Goal: Task Accomplishment & Management: Manage account settings

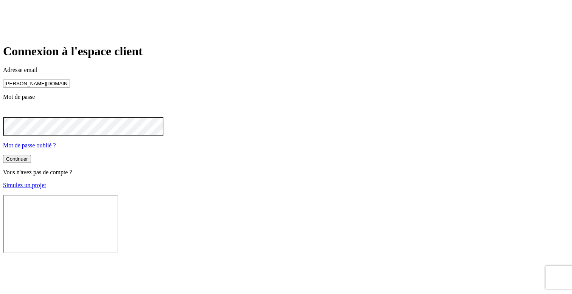
click at [70, 87] on input "[PERSON_NAME][DOMAIN_NAME][EMAIL_ADDRESS][DOMAIN_NAME]" at bounding box center [36, 83] width 67 height 8
type input "[PERSON_NAME][DOMAIN_NAME][EMAIL_ADDRESS][DOMAIN_NAME]"
click at [31, 163] on button "Continuer" at bounding box center [17, 160] width 28 height 8
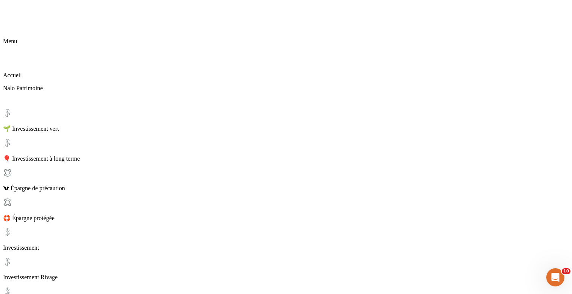
scroll to position [82, 0]
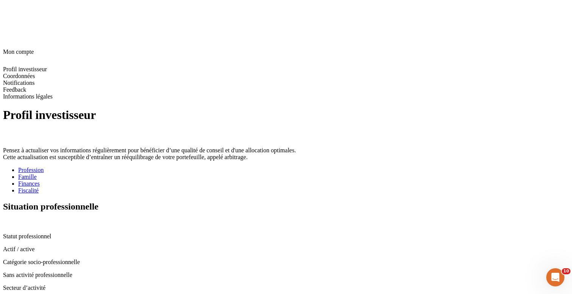
click at [199, 173] on div "Famille" at bounding box center [293, 176] width 551 height 7
click at [242, 180] on div "Finances" at bounding box center [293, 183] width 551 height 7
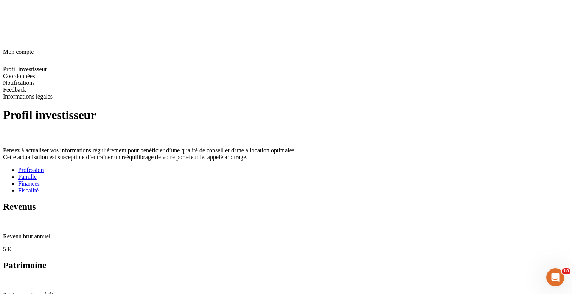
click at [294, 166] on ul "Profession Famille Finances Fiscalité" at bounding box center [286, 179] width 566 height 27
click at [154, 166] on li "Profession" at bounding box center [293, 169] width 551 height 7
click at [157, 166] on div "Profession" at bounding box center [293, 169] width 551 height 7
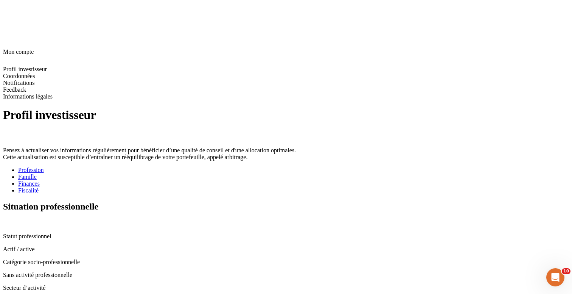
click at [9, 219] on icon at bounding box center [6, 222] width 6 height 6
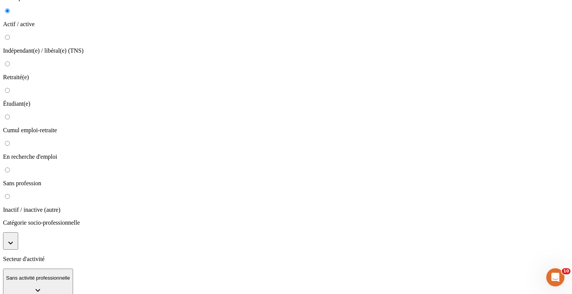
scroll to position [78, 0]
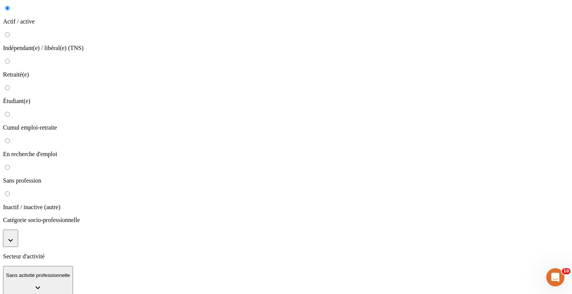
click at [18, 229] on button "button" at bounding box center [10, 237] width 15 height 17
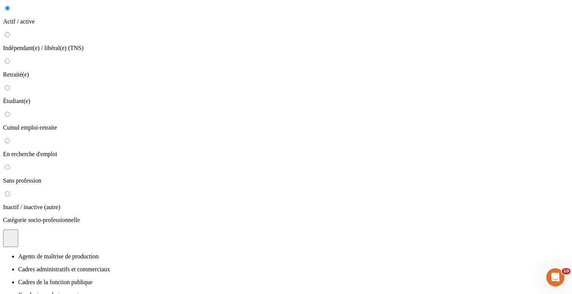
click at [276, 278] on li "Cadres de la fonction publique" at bounding box center [293, 281] width 551 height 7
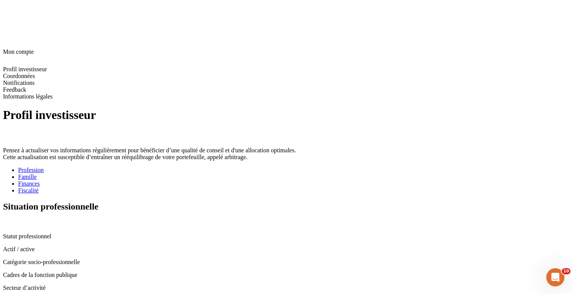
click at [197, 173] on div "Famille" at bounding box center [293, 176] width 551 height 7
click at [8, 219] on icon at bounding box center [5, 221] width 5 height 5
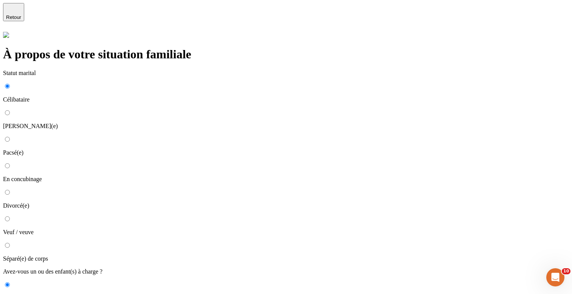
scroll to position [17, 0]
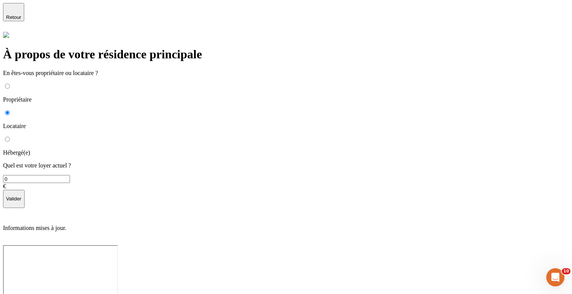
click at [172, 149] on p "Hébergé(e)" at bounding box center [286, 152] width 566 height 7
click at [10, 137] on input "Hébergé(e)" at bounding box center [7, 139] width 5 height 5
radio input "true"
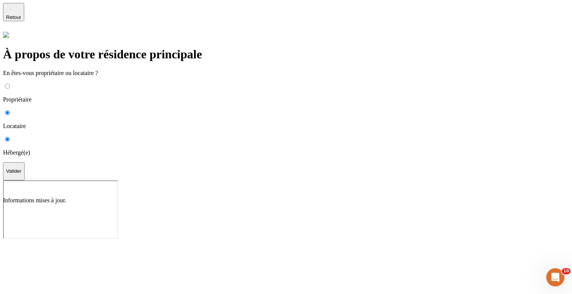
click at [22, 168] on p "Valider" at bounding box center [14, 171] width 16 height 6
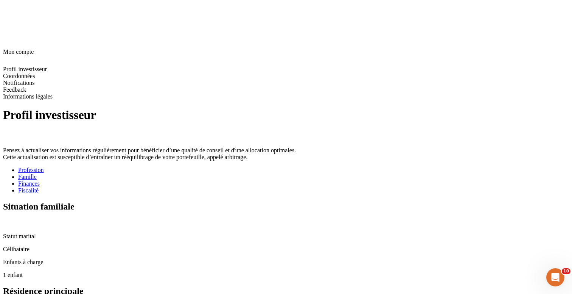
click at [238, 180] on div "Finances" at bounding box center [293, 183] width 551 height 7
click at [8, 219] on icon at bounding box center [5, 221] width 5 height 5
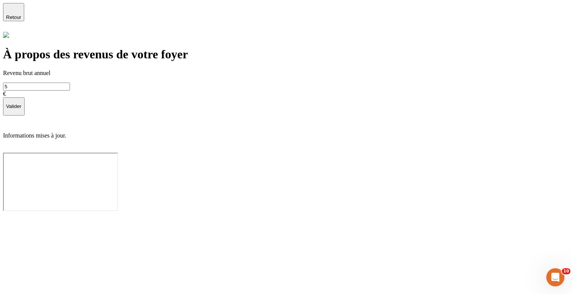
click at [70, 89] on input "5" at bounding box center [36, 86] width 67 height 8
type input "50 000"
click at [22, 109] on p "Valider" at bounding box center [14, 106] width 16 height 6
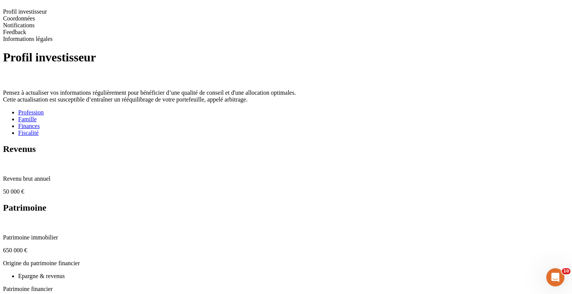
scroll to position [70, 0]
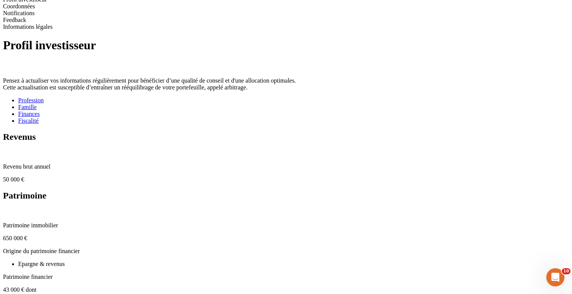
click at [9, 208] on icon at bounding box center [6, 211] width 6 height 6
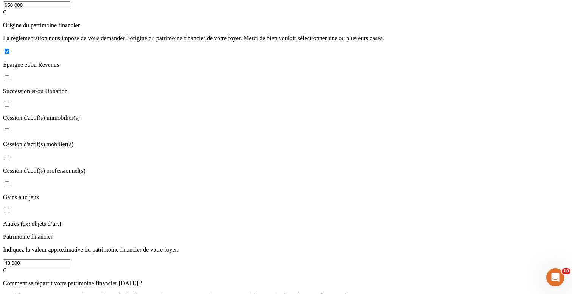
click at [216, 220] on p "Autres (ex: objets d’art)" at bounding box center [286, 223] width 566 height 7
click at [9, 208] on input "Autres (ex: objets d’art)" at bounding box center [7, 210] width 5 height 5
checkbox input "true"
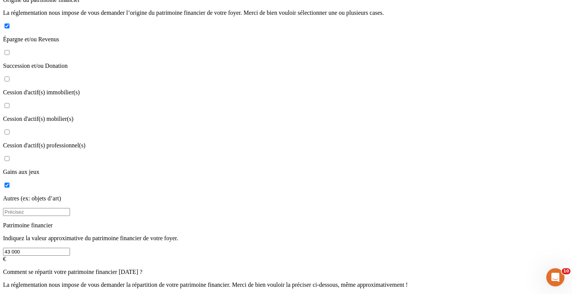
scroll to position [185, 0]
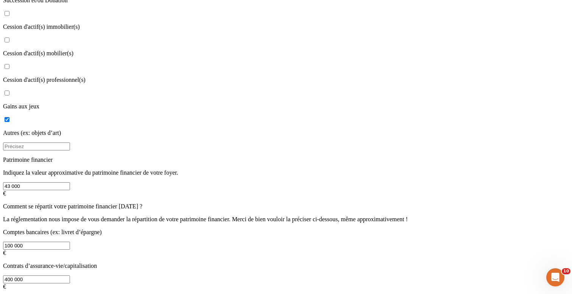
click at [70, 142] on input at bounding box center [36, 146] width 67 height 8
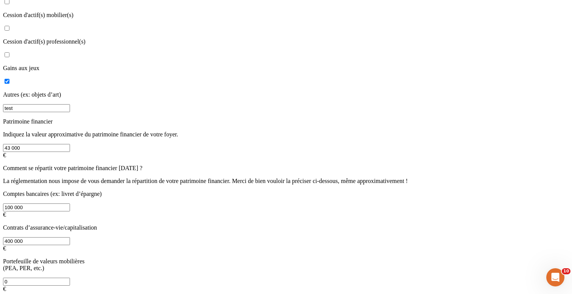
type input "test"
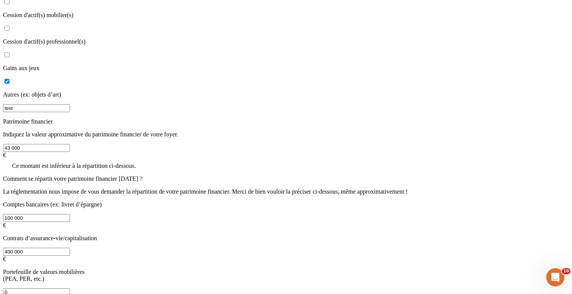
click at [70, 144] on input "43 000" at bounding box center [36, 148] width 67 height 8
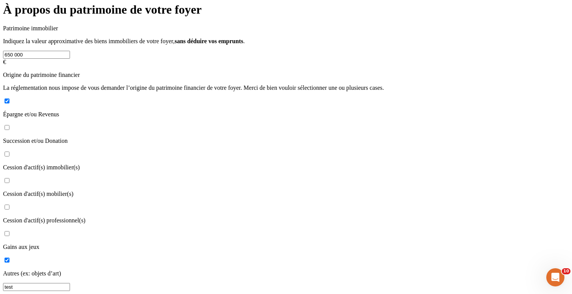
scroll to position [51, 0]
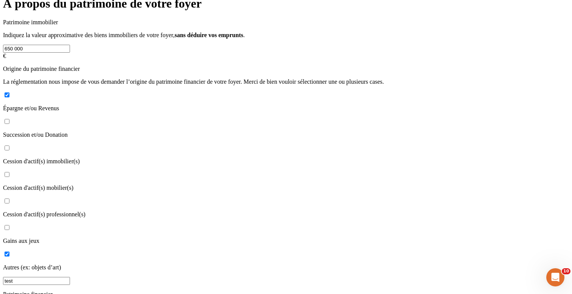
click at [70, 45] on input "650 000" at bounding box center [36, 49] width 67 height 8
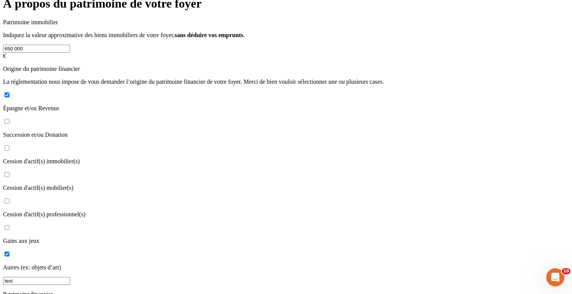
paste input "650"
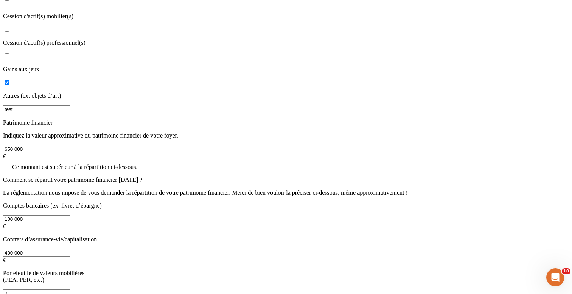
scroll to position [235, 0]
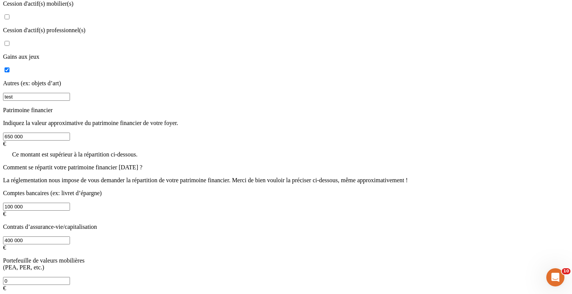
click at [70, 132] on input "650 000" at bounding box center [36, 136] width 67 height 8
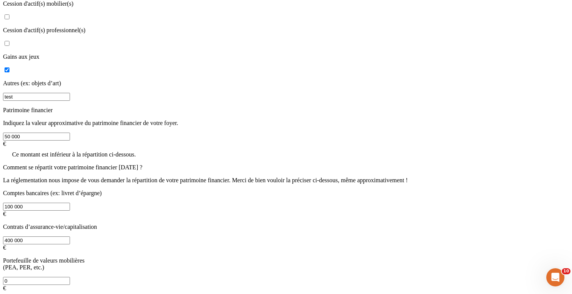
click at [70, 132] on input "50 000" at bounding box center [36, 136] width 67 height 8
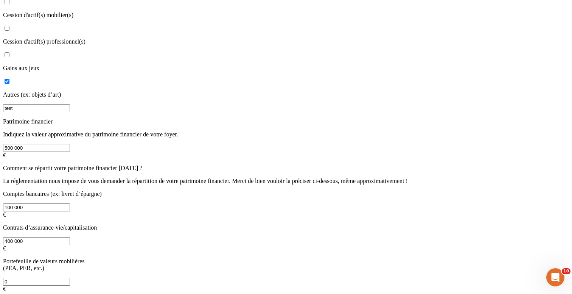
type input "500 000"
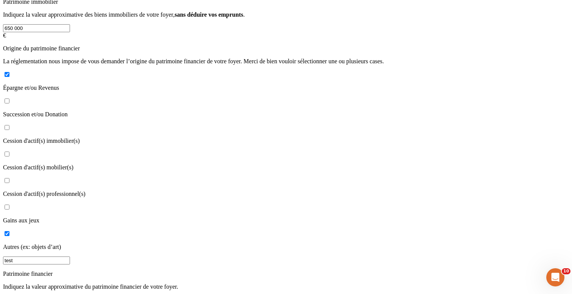
scroll to position [0, 0]
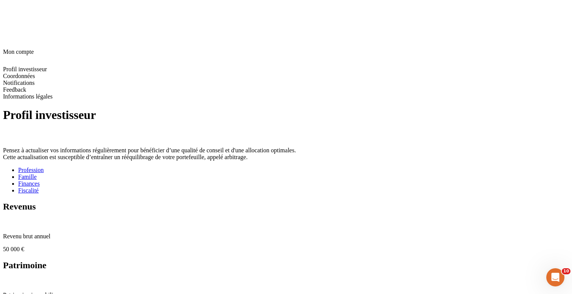
click at [271, 187] on div "Fiscalité" at bounding box center [293, 190] width 551 height 7
click at [235, 180] on div "Finances" at bounding box center [293, 183] width 551 height 7
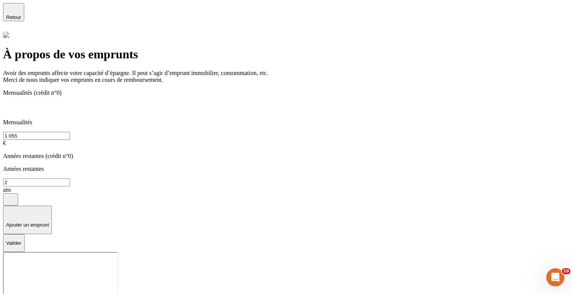
click at [70, 178] on input "2" at bounding box center [36, 182] width 67 height 8
type input "20"
click at [25, 234] on button "Valider" at bounding box center [14, 243] width 22 height 18
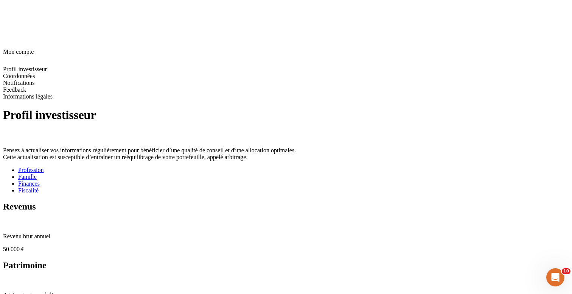
click at [284, 187] on div "Fiscalité" at bounding box center [293, 190] width 551 height 7
click at [9, 219] on icon at bounding box center [6, 222] width 6 height 6
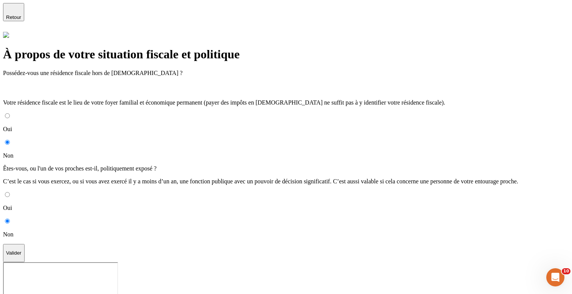
click at [22, 250] on p "Valider" at bounding box center [14, 253] width 16 height 6
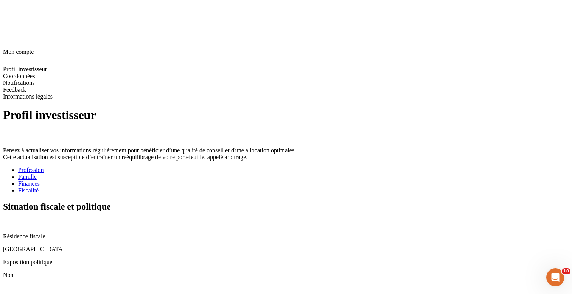
click at [289, 187] on div "Fiscalité" at bounding box center [293, 190] width 551 height 7
click at [9, 219] on icon at bounding box center [6, 222] width 6 height 6
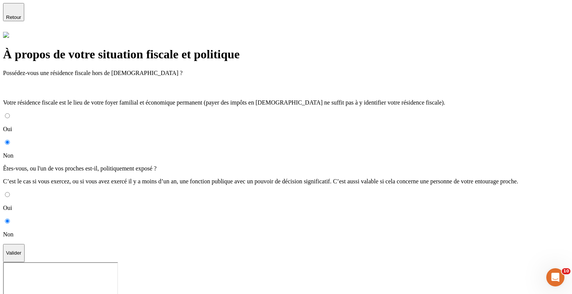
click at [10, 113] on input "Oui" at bounding box center [7, 115] width 5 height 5
radio input "true"
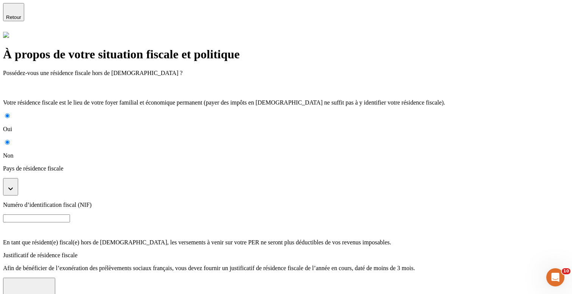
click at [18, 178] on button "button" at bounding box center [10, 186] width 15 height 17
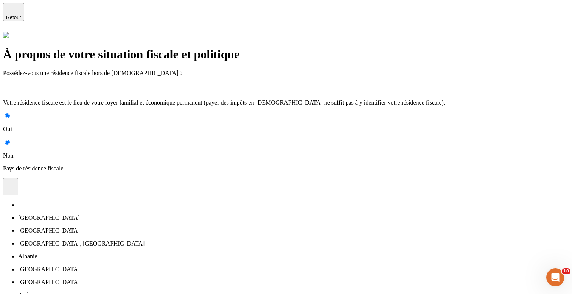
click at [215, 214] on li "Afghanistan" at bounding box center [293, 217] width 551 height 7
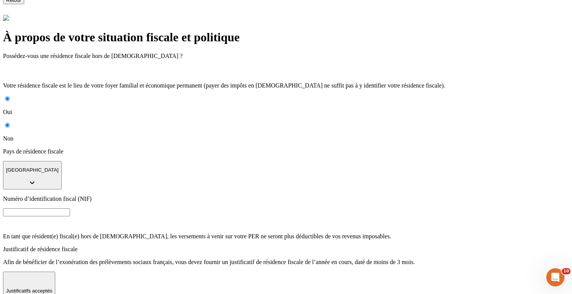
scroll to position [50, 0]
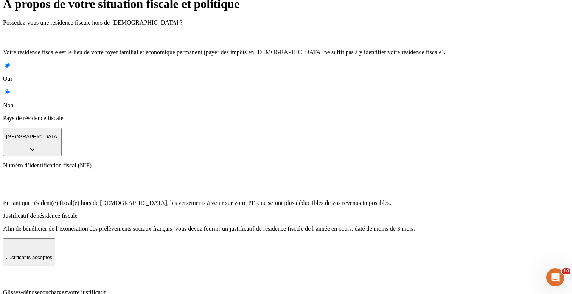
click at [351, 272] on div "Glissez-déposez ou chargez votre justificatif. Formats acceptés : jpeg / jpg / …" at bounding box center [286, 290] width 566 height 36
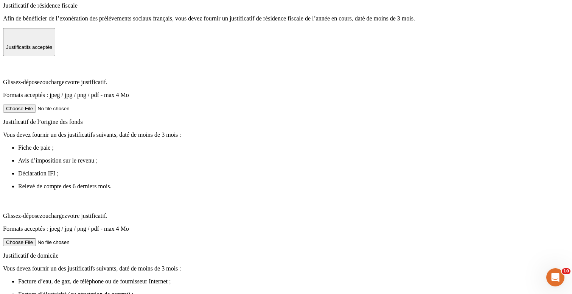
scroll to position [316, 0]
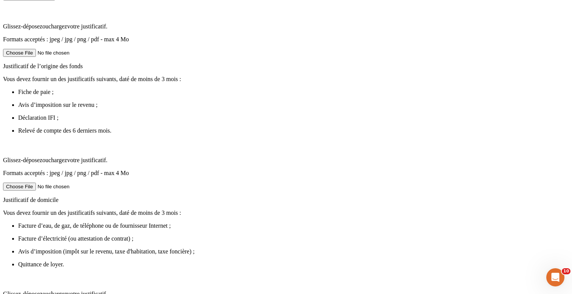
radio input "true"
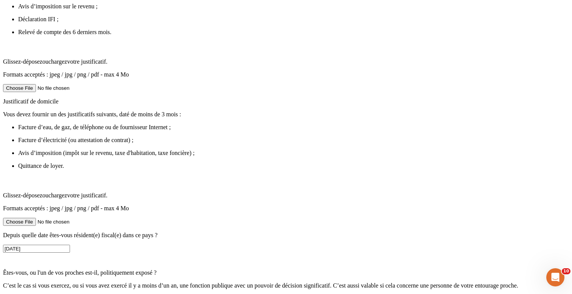
scroll to position [436, 0]
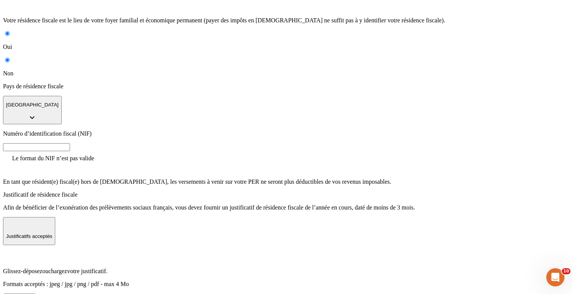
scroll to position [0, 0]
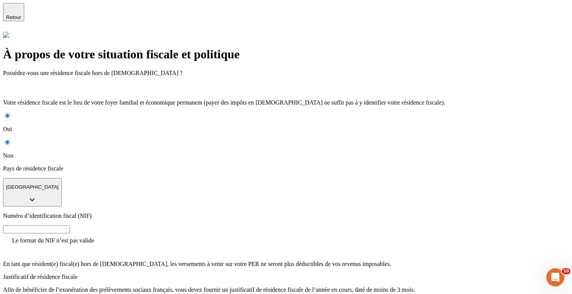
click at [21, 16] on span "Retour" at bounding box center [13, 17] width 15 height 6
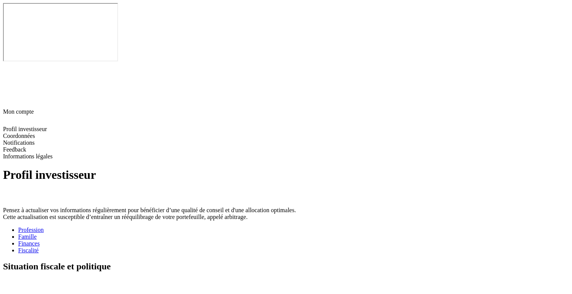
click at [248, 240] on div "Finances" at bounding box center [293, 243] width 551 height 7
click at [289, 247] on div "Fiscalité" at bounding box center [293, 250] width 551 height 7
click at [9, 279] on icon at bounding box center [6, 282] width 6 height 6
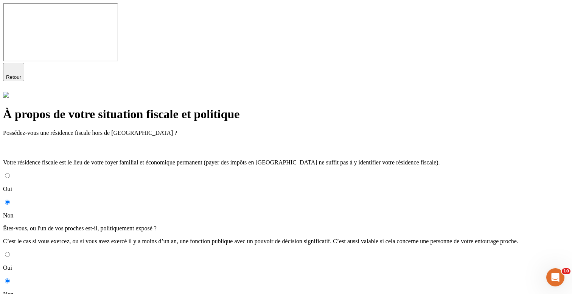
click at [10, 252] on input "Oui" at bounding box center [7, 254] width 5 height 5
radio input "true"
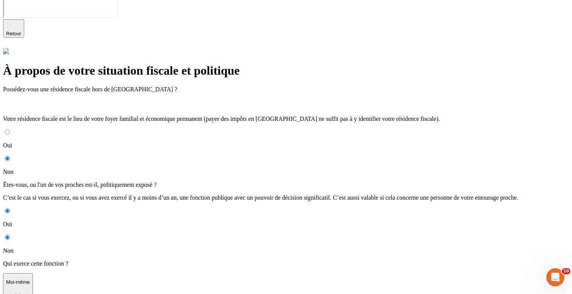
scroll to position [45, 0]
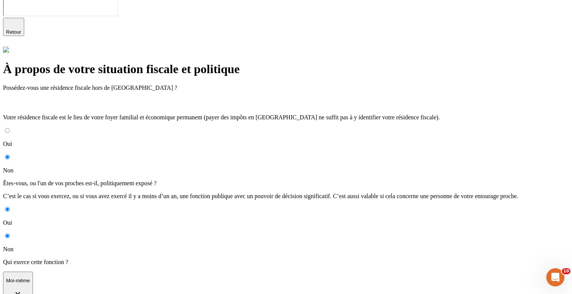
select select "7"
select select "2025"
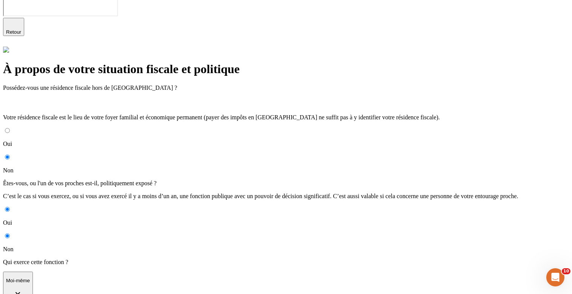
type input "12 / 08 / 2025"
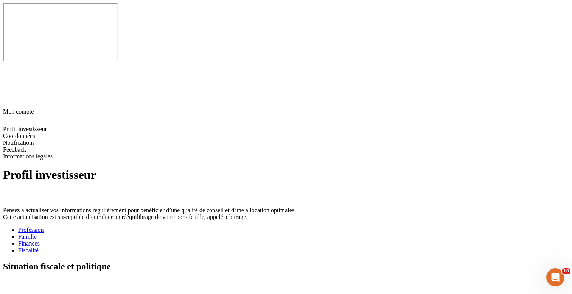
click at [9, 279] on icon at bounding box center [6, 282] width 6 height 6
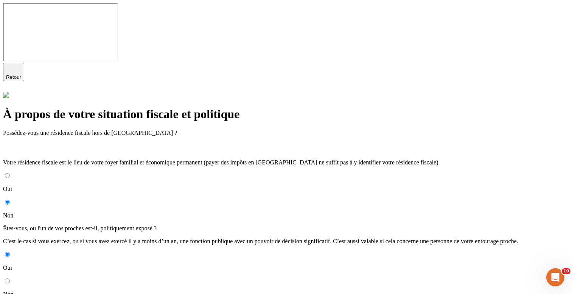
click at [10, 173] on input "Oui" at bounding box center [7, 175] width 5 height 5
radio input "true"
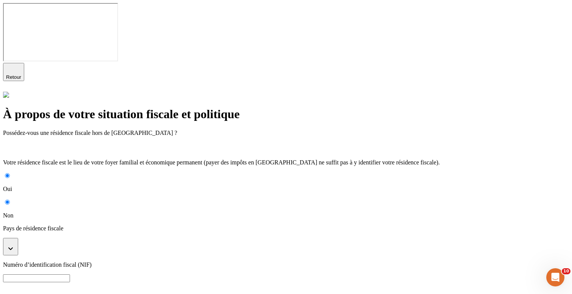
click at [18, 238] on button "button" at bounding box center [10, 246] width 15 height 17
click at [16, 64] on icon "button" at bounding box center [13, 68] width 9 height 9
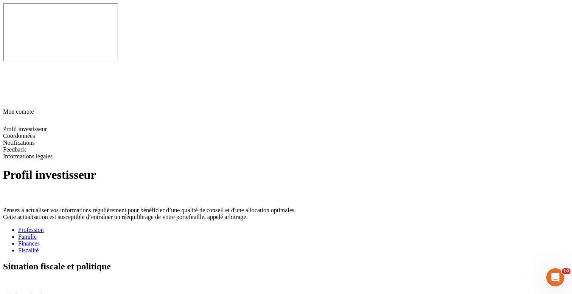
click at [9, 279] on icon at bounding box center [6, 282] width 6 height 6
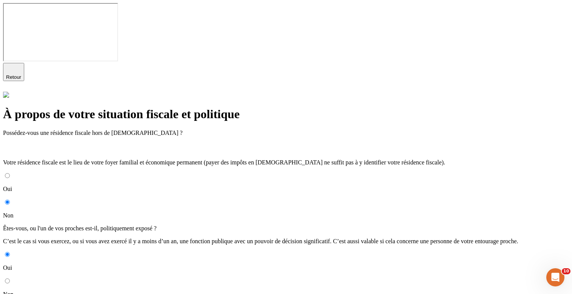
click at [20, 63] on div "Retour" at bounding box center [286, 77] width 566 height 29
click at [21, 74] on span "Retour" at bounding box center [13, 77] width 15 height 6
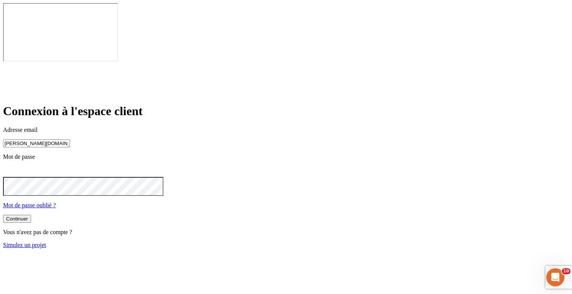
click at [232, 126] on div "Adresse email james.bond+300@nalo.fr Mot de passe Mot de passe oublié ?" at bounding box center [286, 167] width 566 height 82
click at [70, 139] on input "james.bond+300@nalo.fr" at bounding box center [36, 143] width 67 height 8
paste input "james.bond+349@nalo.fr)"
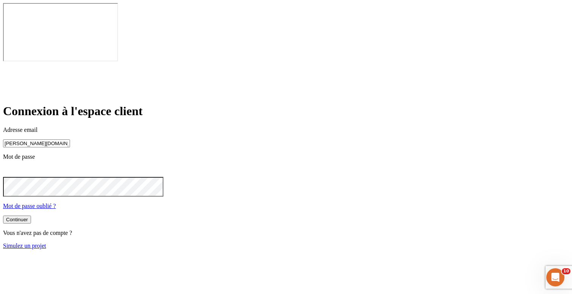
click at [31, 215] on button "Continuer" at bounding box center [17, 219] width 28 height 8
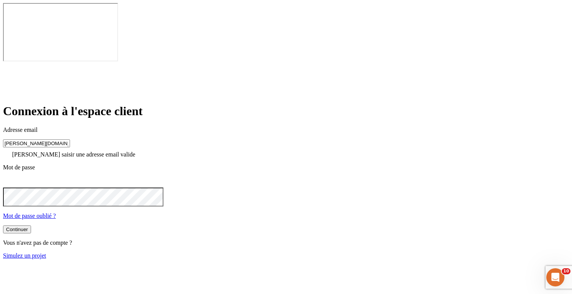
drag, startPoint x: 213, startPoint y: 109, endPoint x: 202, endPoint y: 109, distance: 10.6
click at [202, 109] on div "Connexion à l'espace client Adresse email james.bond+349@nalo.fr Veuillez saisi…" at bounding box center [286, 181] width 566 height 154
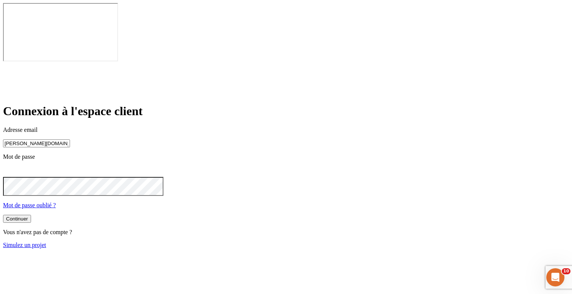
type input "james.bond+349@nalo.fr"
click at [28, 216] on div "Continuer" at bounding box center [17, 219] width 22 height 6
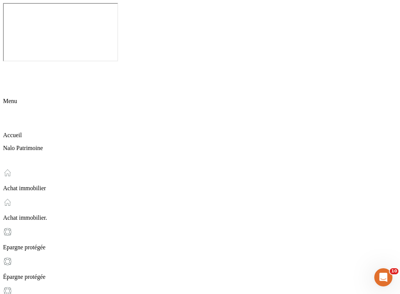
scroll to position [233, 0]
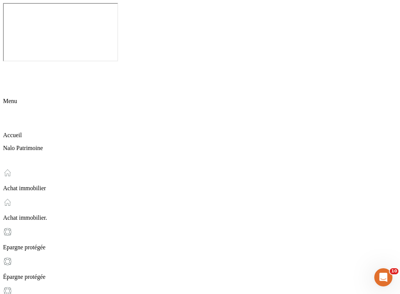
scroll to position [233, 0]
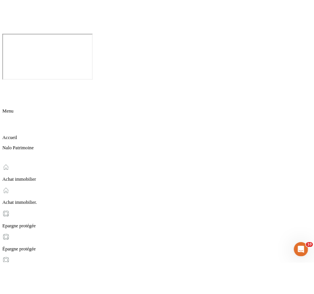
scroll to position [0, 0]
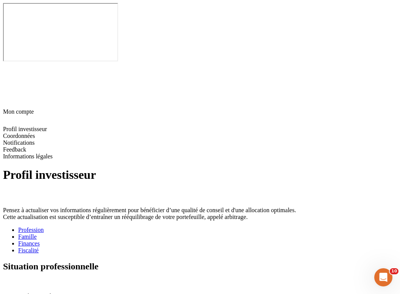
click at [235, 247] on div "Fiscalité" at bounding box center [207, 250] width 379 height 7
click at [9, 279] on icon at bounding box center [6, 282] width 6 height 6
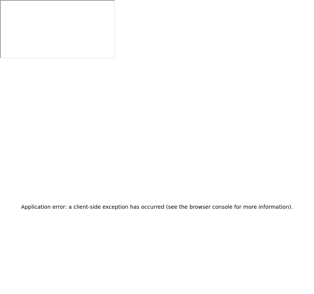
click at [256, 75] on div "Application error: a client-side exception has occurred (see the browser consol…" at bounding box center [157, 207] width 314 height 294
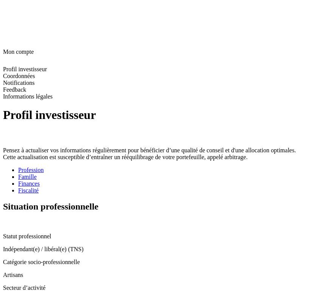
click at [157, 187] on div "Fiscalité" at bounding box center [164, 190] width 293 height 7
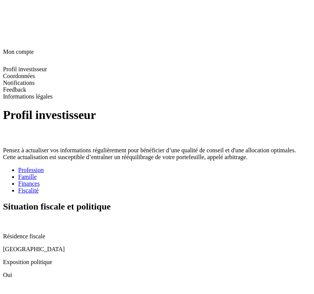
click at [9, 219] on icon at bounding box center [6, 222] width 6 height 6
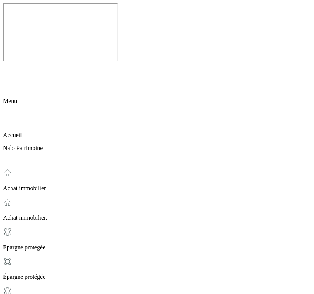
click at [10, 65] on icon at bounding box center [7, 67] width 5 height 5
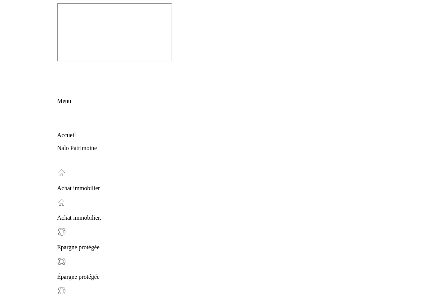
scroll to position [207, 0]
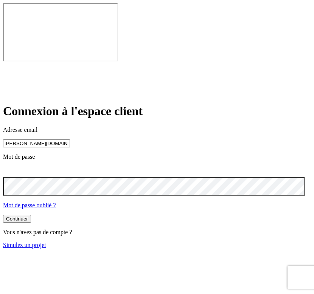
click at [70, 139] on input "[PERSON_NAME][DOMAIN_NAME][EMAIL_ADDRESS][DOMAIN_NAME]" at bounding box center [36, 143] width 67 height 8
paste input "442"
type input "[PERSON_NAME][DOMAIN_NAME][EMAIL_ADDRESS][DOMAIN_NAME]"
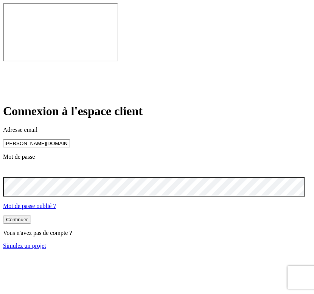
click at [31, 215] on button "Continuer" at bounding box center [17, 219] width 28 height 8
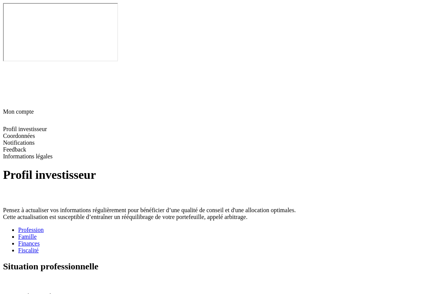
click at [247, 247] on div "Fiscalité" at bounding box center [218, 250] width 401 height 7
click at [9, 279] on icon at bounding box center [6, 282] width 6 height 6
